Goal: Purchase product/service

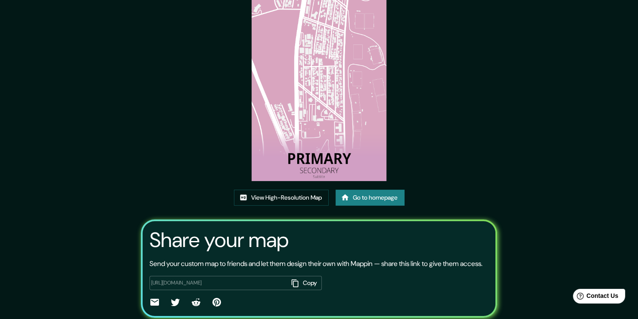
scroll to position [34, 0]
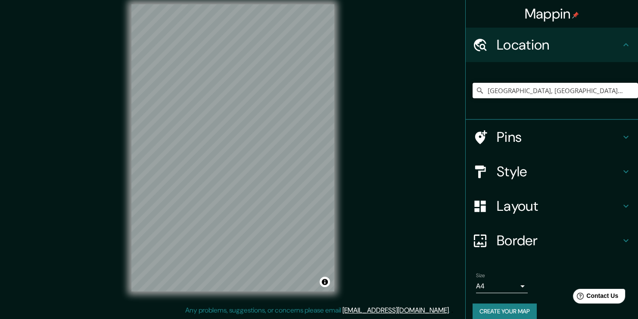
click at [603, 90] on input "Avenida Reinamar, Iquique, Región de Tarapacá 1100000, Chile" at bounding box center [554, 91] width 165 height 16
click at [612, 90] on input "Avenida Reinamar, Iquique, Región de Tarapacá 1100000, Chile" at bounding box center [554, 91] width 165 height 16
click at [612, 89] on input "Avenida Reinamar, Iquique, Región de Tarapacá 1100000, Chile" at bounding box center [554, 91] width 165 height 16
